Goal: Entertainment & Leisure: Consume media (video, audio)

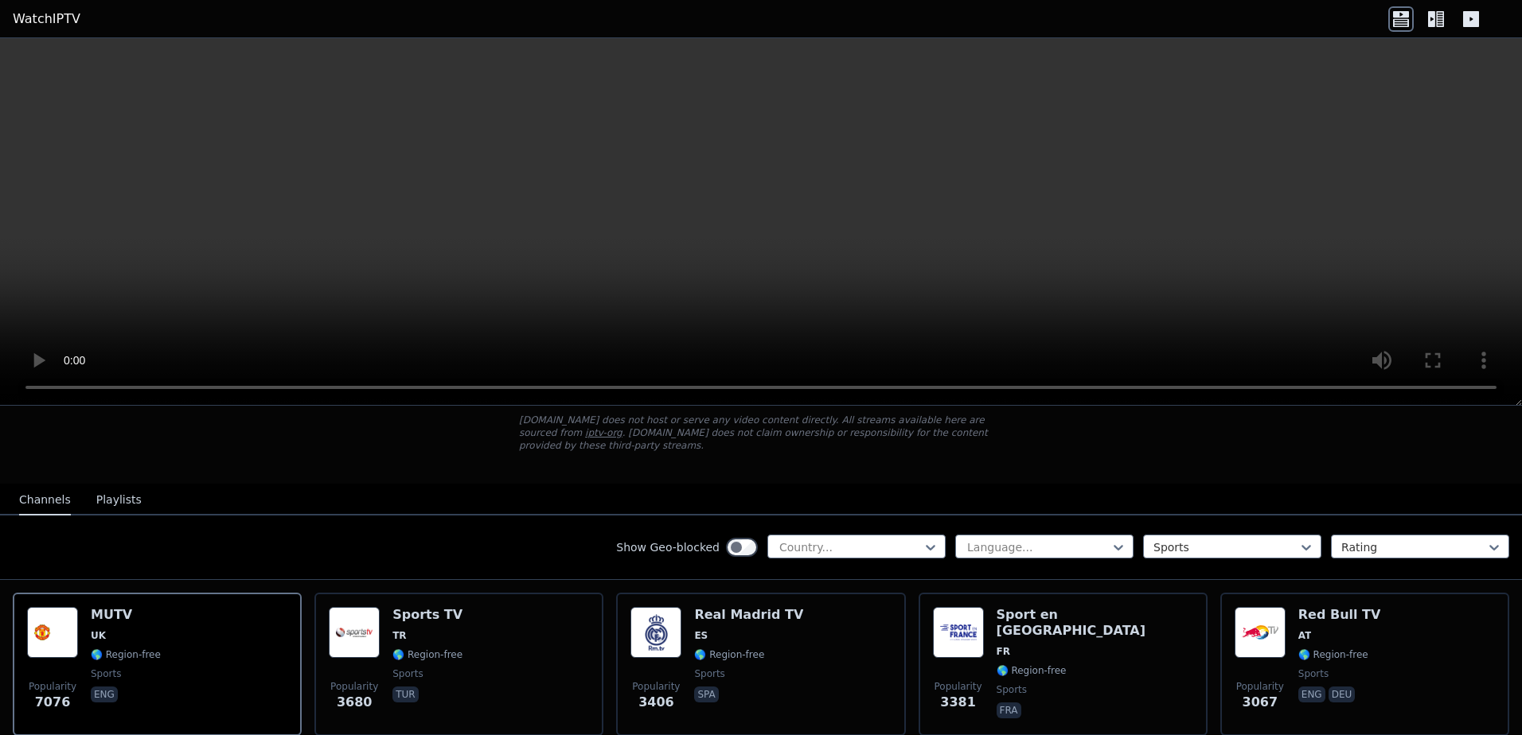
scroll to position [107, 0]
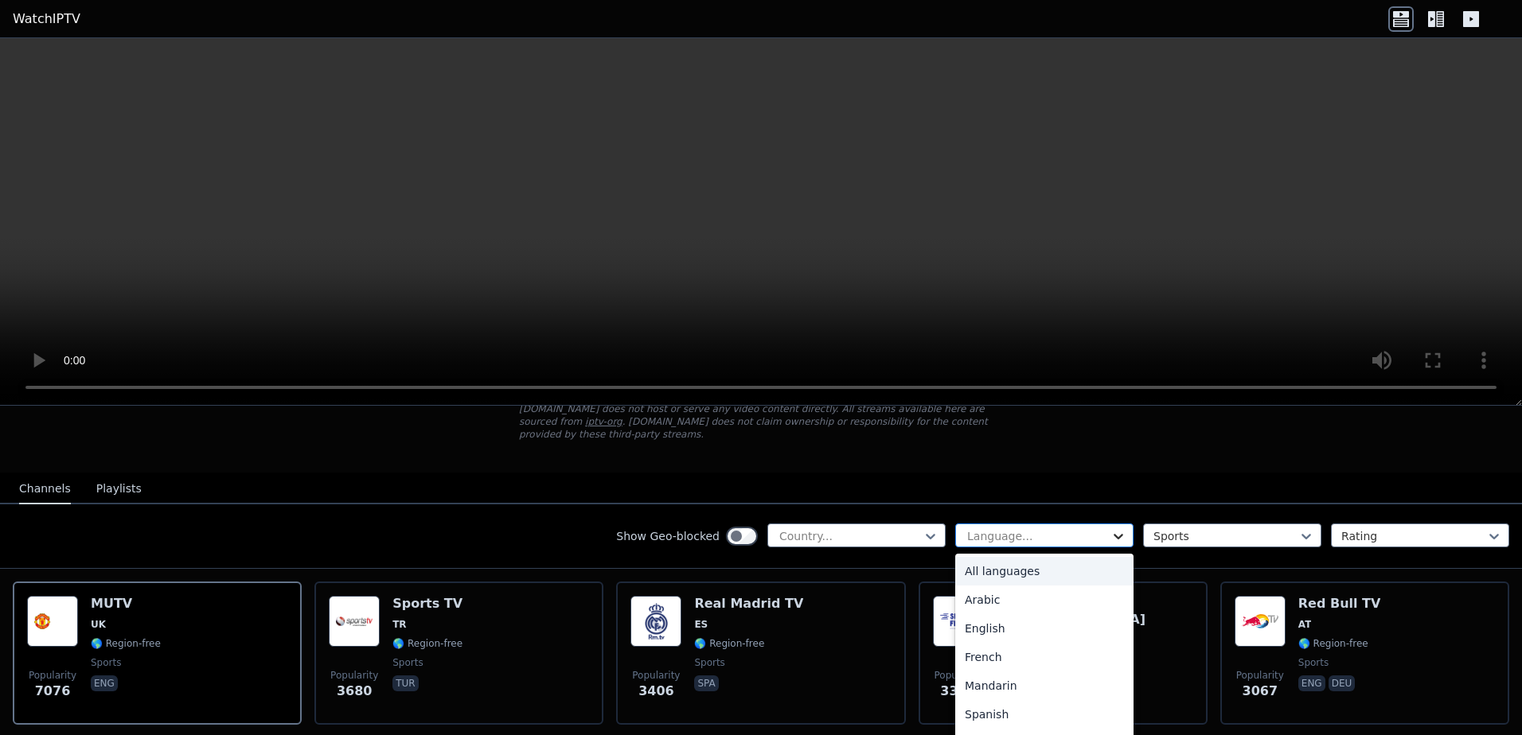
click at [1114, 534] on icon at bounding box center [1119, 537] width 10 height 6
click at [978, 705] on div "Spanish" at bounding box center [1044, 714] width 178 height 29
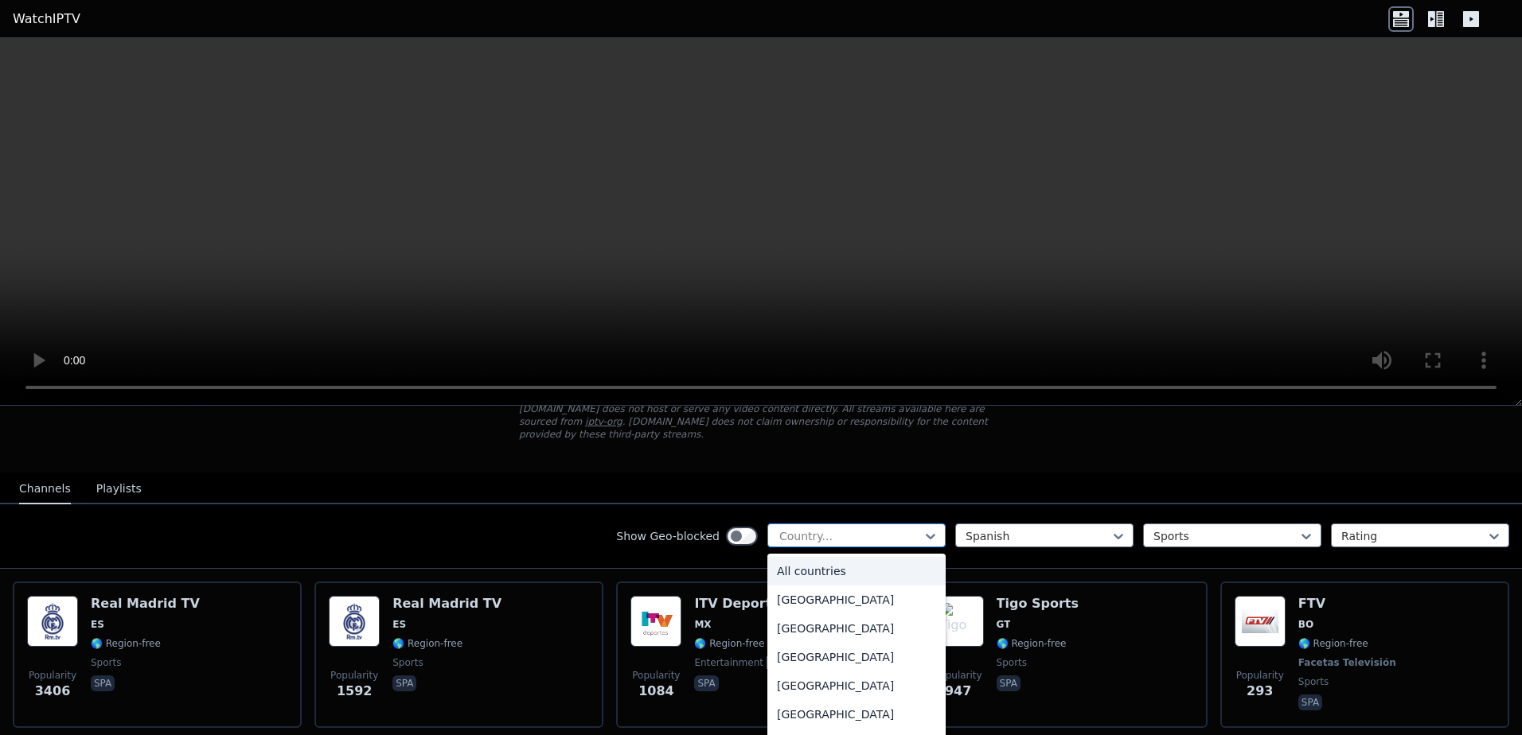
click at [907, 529] on div at bounding box center [850, 537] width 145 height 16
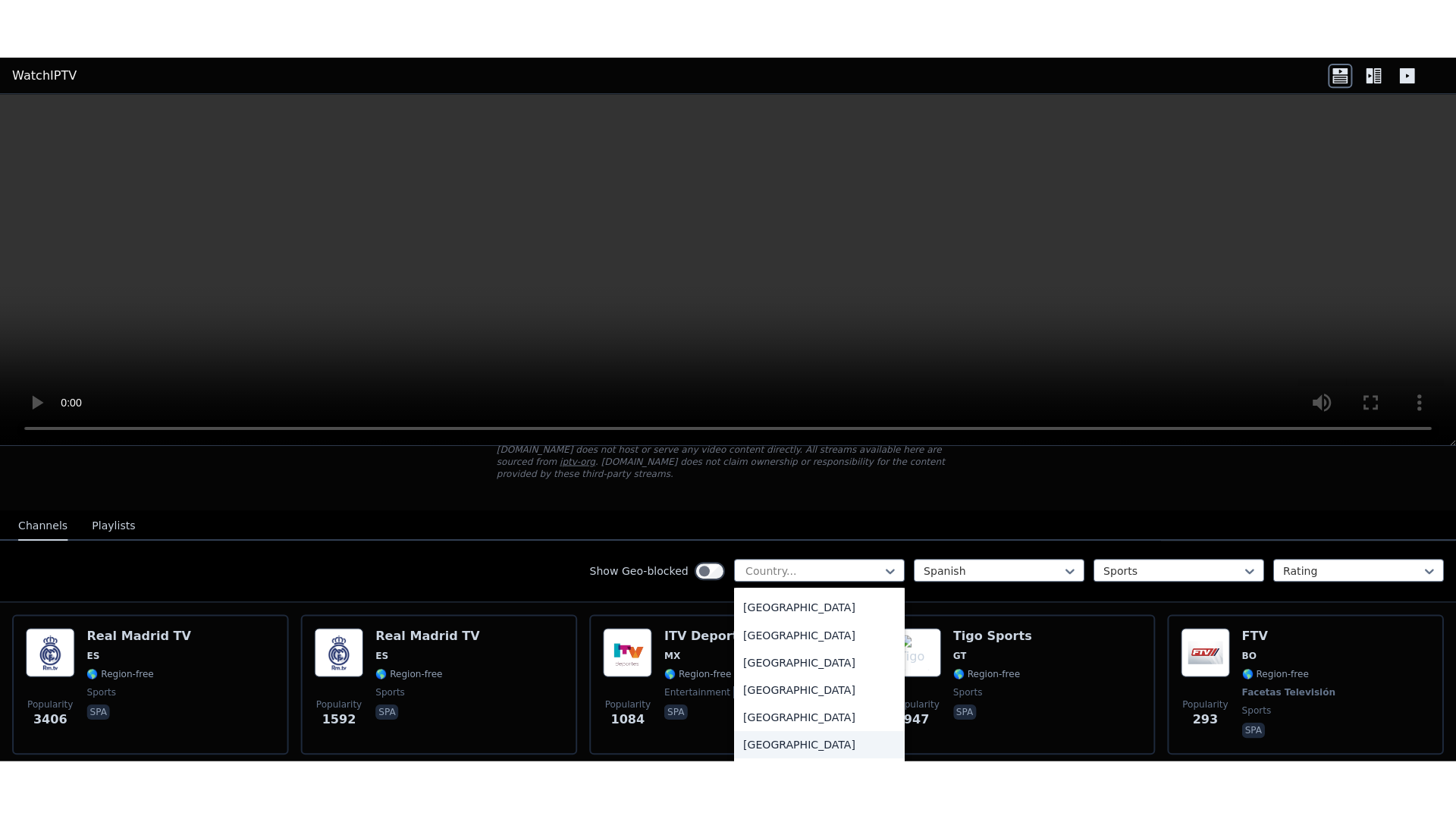
scroll to position [4679, 0]
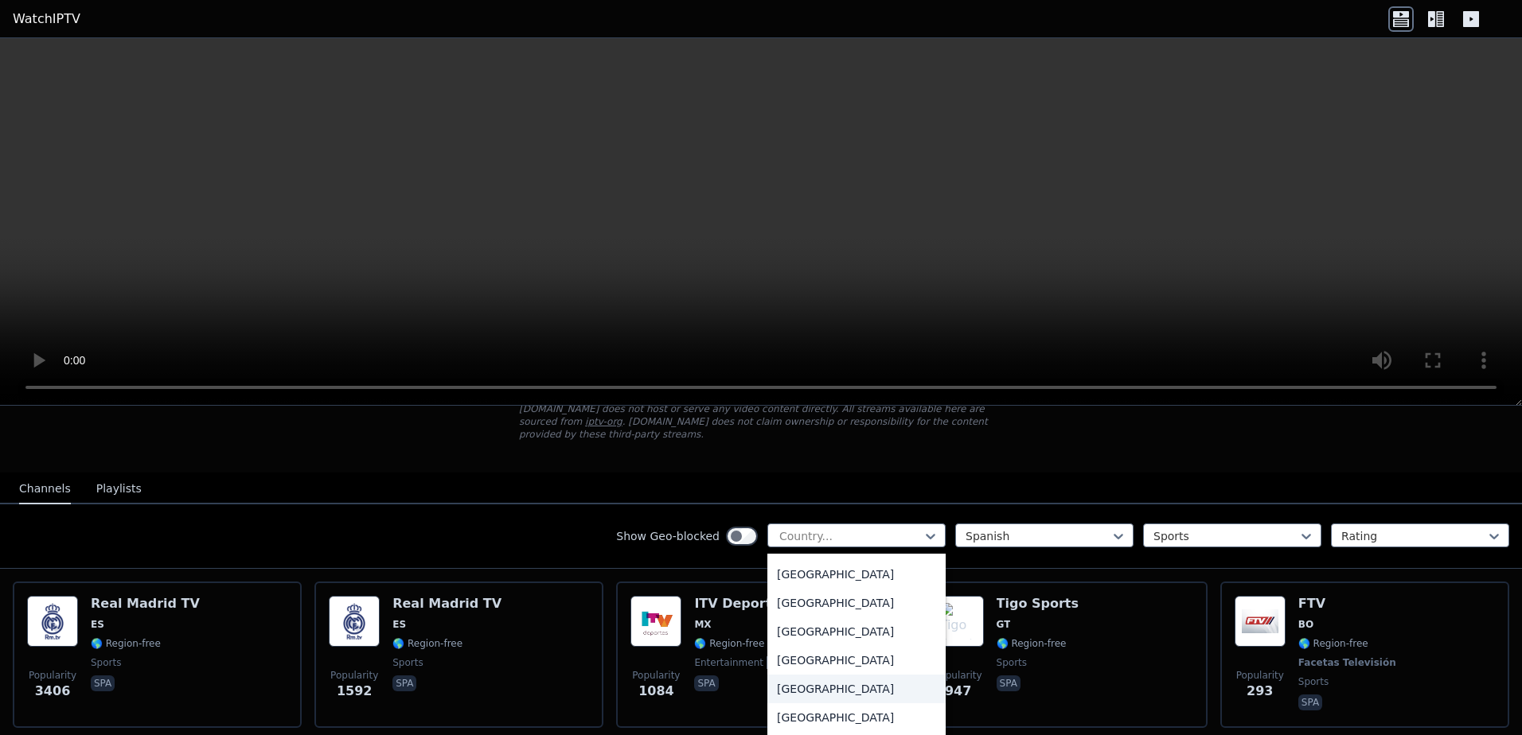
click at [832, 680] on div "[GEOGRAPHIC_DATA]" at bounding box center [856, 689] width 178 height 29
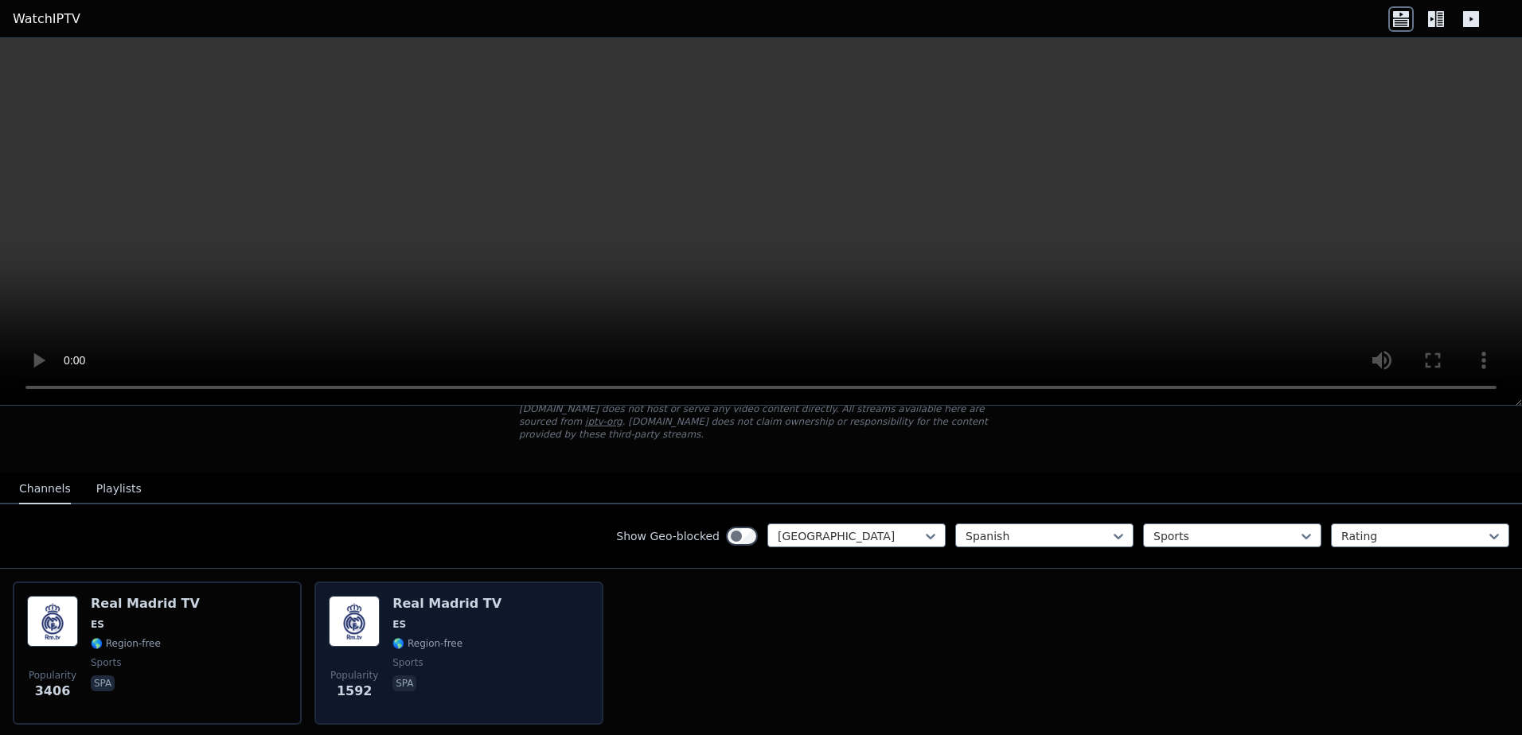
click at [442, 638] on div "Real Madrid TV ES 🌎 Region-free sports spa" at bounding box center [446, 653] width 109 height 115
drag, startPoint x: 442, startPoint y: 638, endPoint x: 488, endPoint y: 646, distance: 46.7
click at [488, 646] on div "Popularity 1592 Real Madrid TV ES 🌎 Region-free sports spa" at bounding box center [459, 653] width 260 height 115
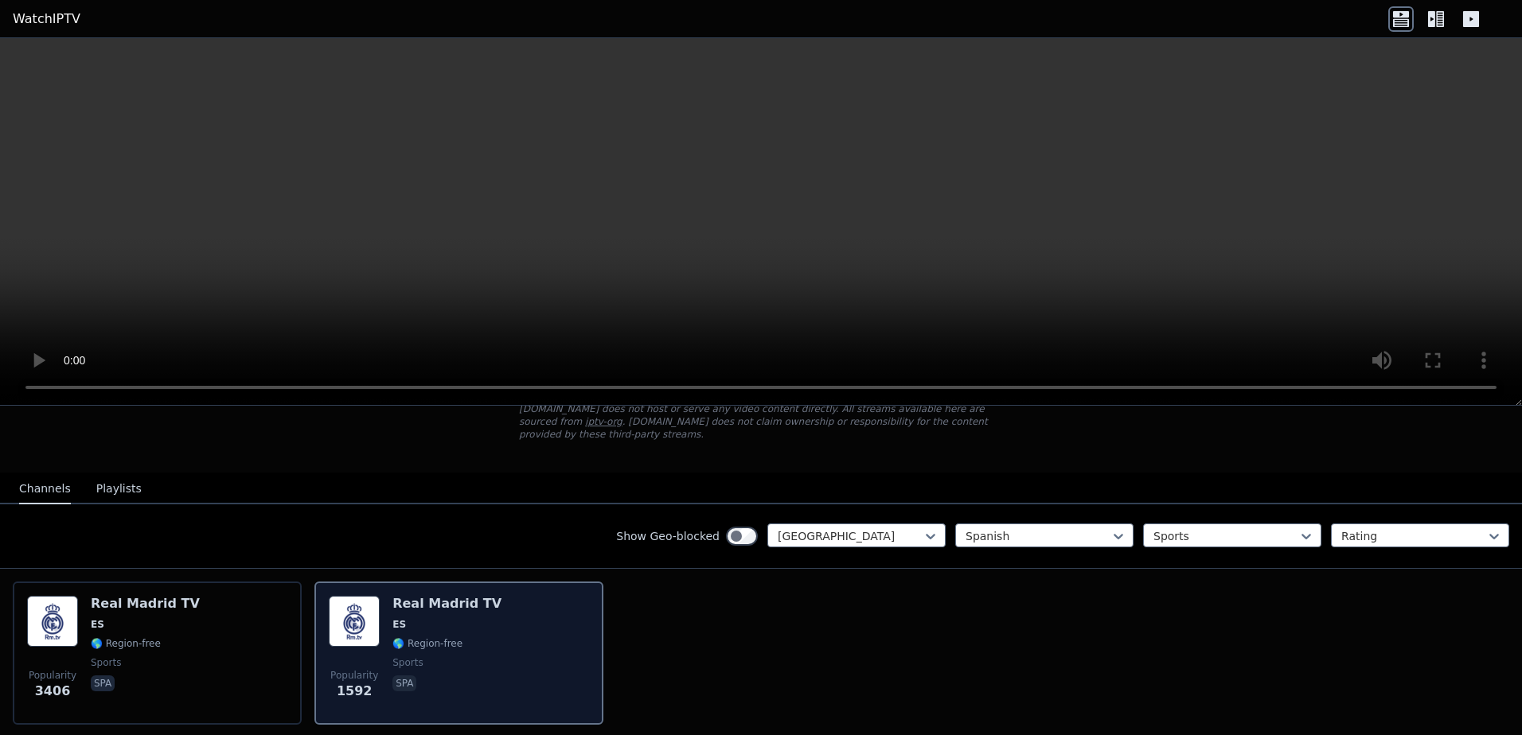
click at [488, 646] on div "Popularity 1592 Real Madrid TV ES 🌎 Region-free sports spa" at bounding box center [459, 653] width 260 height 115
click at [369, 597] on img at bounding box center [354, 621] width 51 height 51
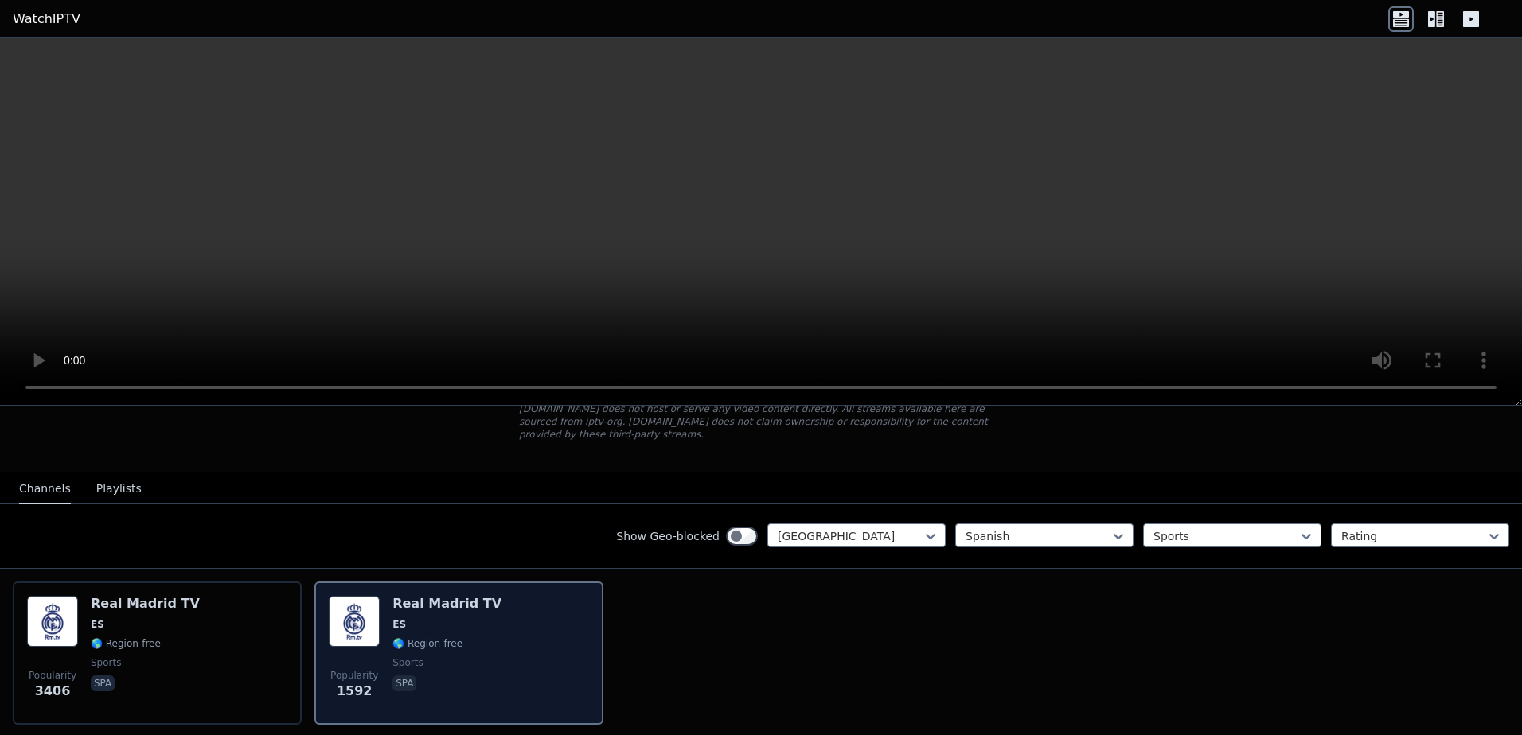
click at [369, 597] on img at bounding box center [354, 621] width 51 height 51
click at [384, 608] on div "Popularity 1592 Real Madrid TV ES 🌎 Region-free sports spa" at bounding box center [459, 653] width 260 height 115
drag, startPoint x: 384, startPoint y: 608, endPoint x: 555, endPoint y: 623, distance: 171.0
click at [555, 623] on div "Popularity 1592 Real Madrid TV ES 🌎 Region-free sports spa" at bounding box center [459, 653] width 260 height 115
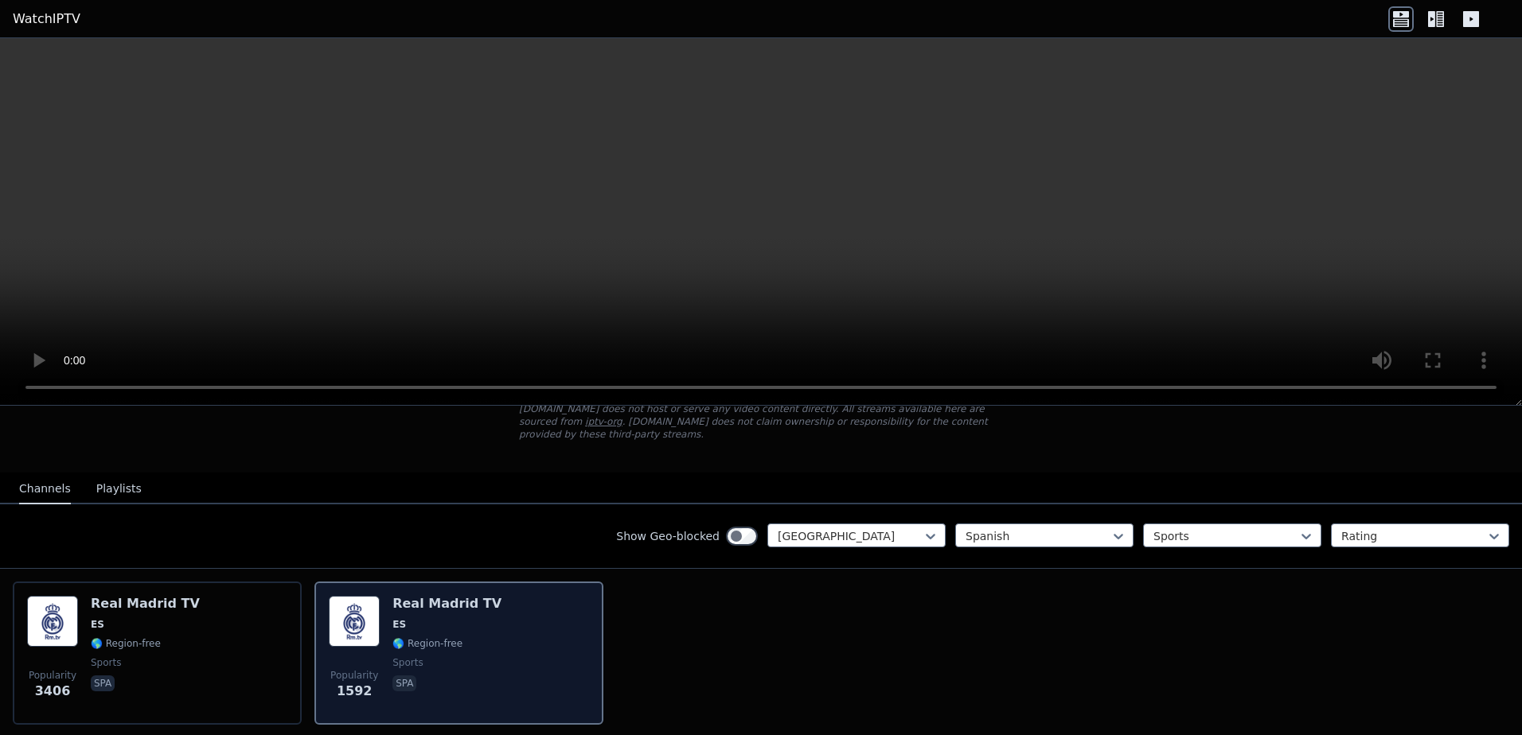
click at [555, 623] on div "Popularity 1592 Real Madrid TV ES 🌎 Region-free sports spa" at bounding box center [459, 653] width 260 height 115
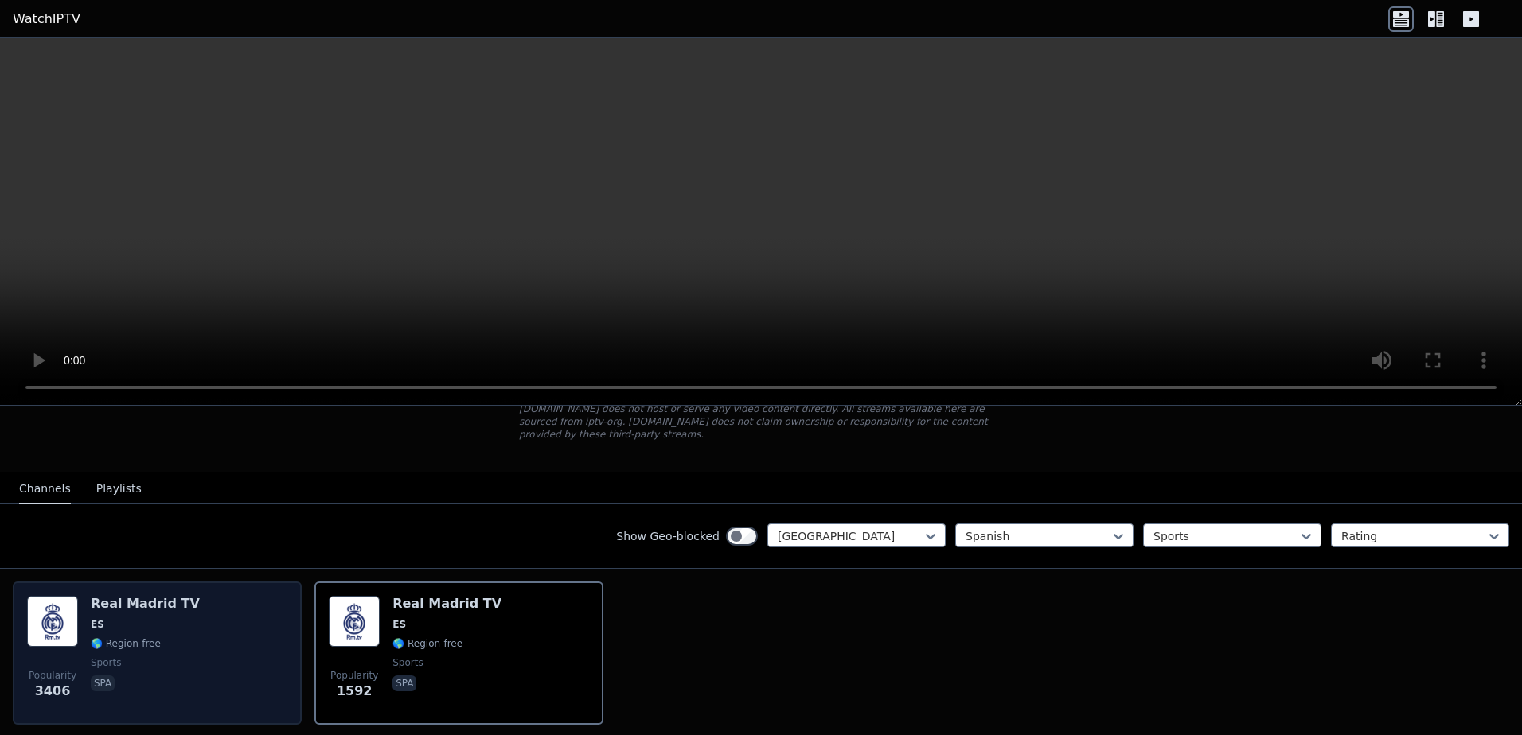
click at [117, 618] on span "ES" at bounding box center [145, 624] width 109 height 13
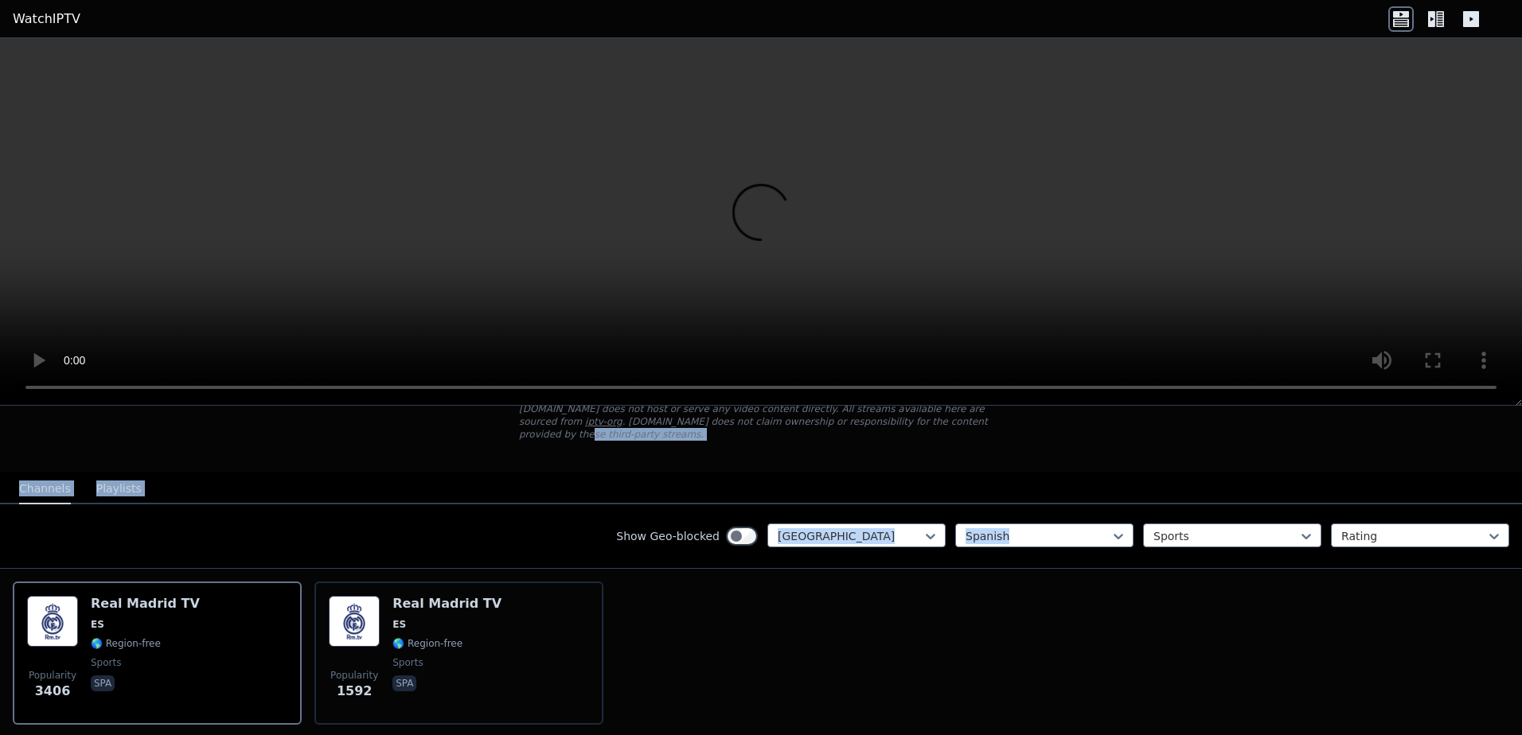
drag, startPoint x: 862, startPoint y: 419, endPoint x: 1109, endPoint y: 501, distance: 259.8
click at [1109, 501] on div "WatchIPTV - Free IPTV streams from across the world [DOMAIN_NAME] does not host…" at bounding box center [761, 546] width 1522 height 491
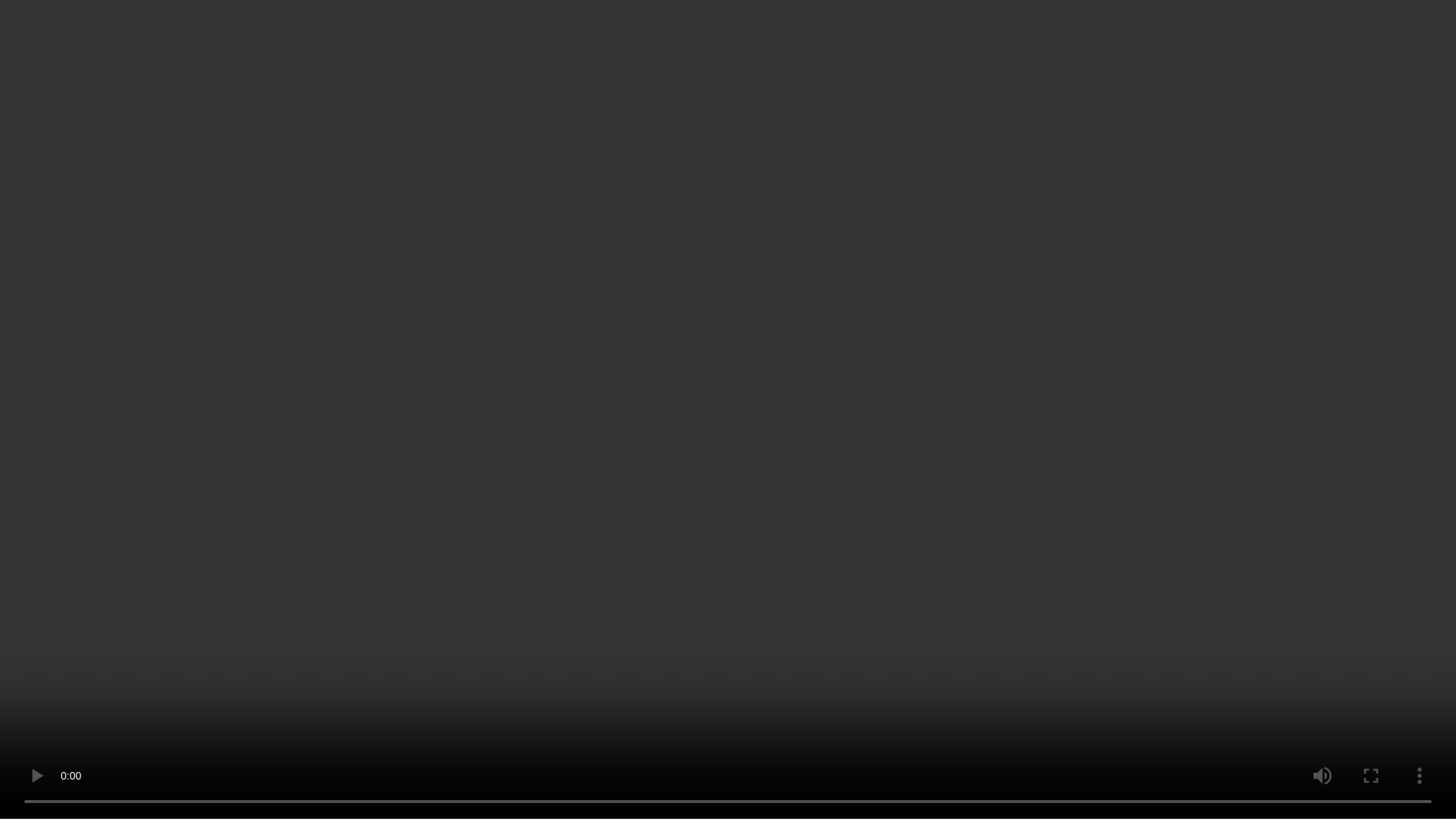
click at [1165, 321] on video at bounding box center [728, 410] width 1456 height 819
click at [1199, 353] on video at bounding box center [728, 410] width 1456 height 819
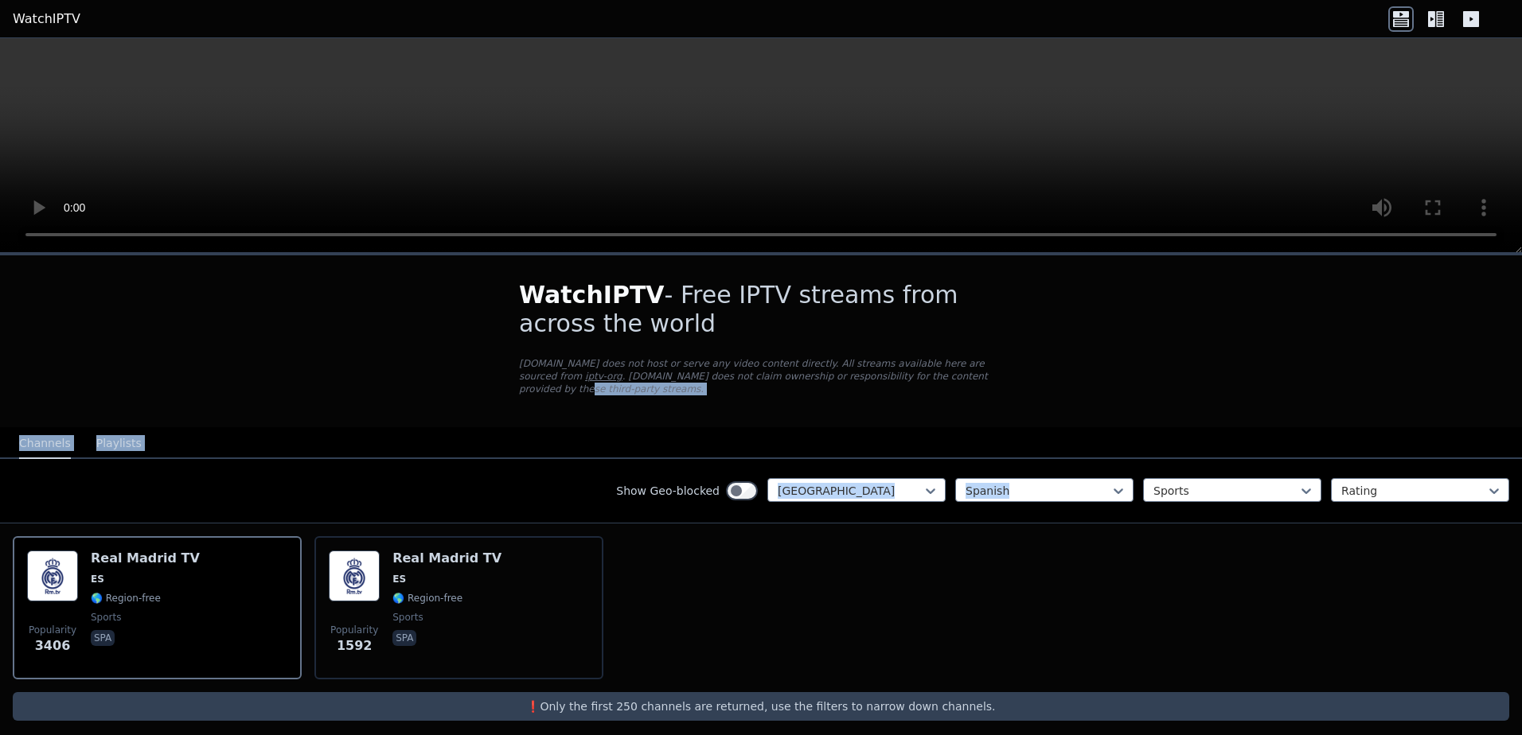
click at [862, 435] on nav "Channels Playlists" at bounding box center [761, 443] width 1522 height 32
